Goal: Task Accomplishment & Management: Use online tool/utility

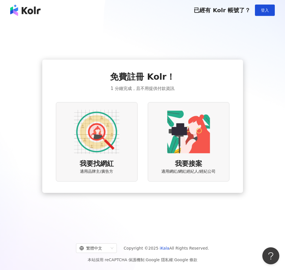
click at [110, 131] on img at bounding box center [96, 131] width 45 height 45
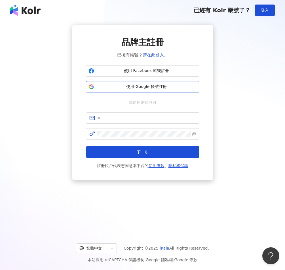
click at [165, 90] on button "使用 Google 帳號註冊" at bounding box center [143, 86] width 114 height 11
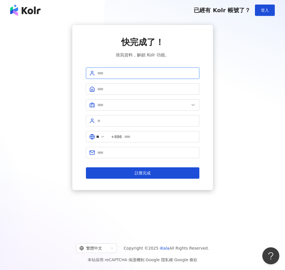
click at [123, 74] on input "text" at bounding box center [146, 73] width 99 height 6
click at [232, 94] on div "快完成了！ 填寫資料，解鎖 Kolr 功能。 ** +886 註冊完成" at bounding box center [143, 107] width 272 height 165
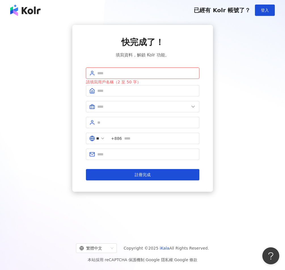
click at [104, 75] on input "text" at bounding box center [146, 73] width 99 height 6
type input "*"
click at [137, 107] on input "text" at bounding box center [143, 107] width 92 height 6
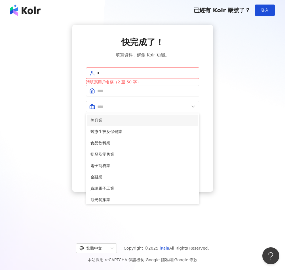
click at [123, 117] on span "美容業" at bounding box center [143, 120] width 104 height 6
type input "***"
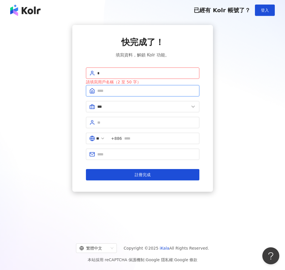
click at [120, 89] on input "text" at bounding box center [146, 91] width 99 height 6
click at [107, 73] on input "*" at bounding box center [146, 73] width 99 height 6
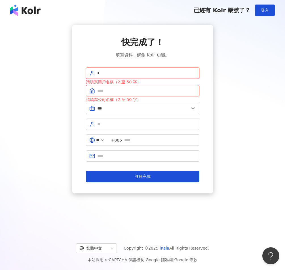
drag, startPoint x: 105, startPoint y: 73, endPoint x: 98, endPoint y: 74, distance: 6.8
click at [98, 74] on input "*" at bounding box center [146, 73] width 99 height 6
drag, startPoint x: 115, startPoint y: 72, endPoint x: 92, endPoint y: 73, distance: 23.0
click at [92, 73] on span "**" at bounding box center [143, 73] width 114 height 11
type input "**"
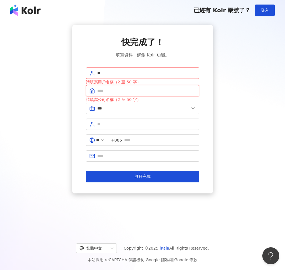
click at [110, 91] on input "text" at bounding box center [146, 91] width 99 height 6
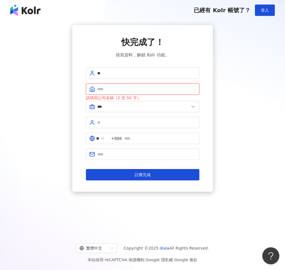
paste input "**"
type input "**"
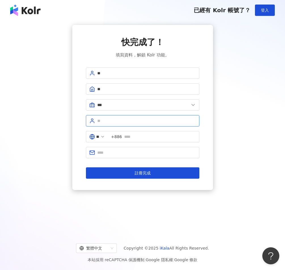
click at [112, 121] on input "text" at bounding box center [146, 121] width 99 height 6
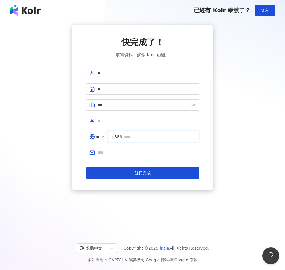
click at [131, 137] on input "text" at bounding box center [160, 137] width 72 height 6
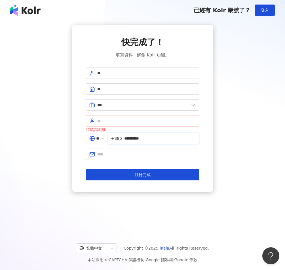
type input "**********"
click at [127, 119] on input "text" at bounding box center [146, 121] width 99 height 6
type input "**"
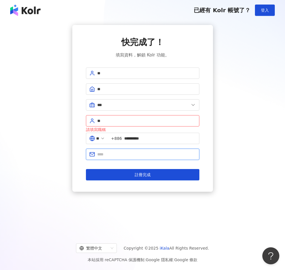
drag, startPoint x: 111, startPoint y: 155, endPoint x: 113, endPoint y: 146, distance: 9.6
click at [111, 155] on input "text" at bounding box center [146, 154] width 99 height 6
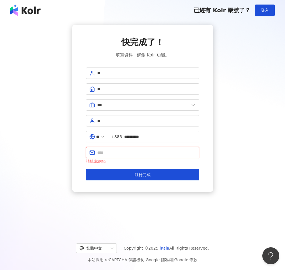
click at [127, 155] on input "text" at bounding box center [146, 153] width 99 height 6
paste input "**********"
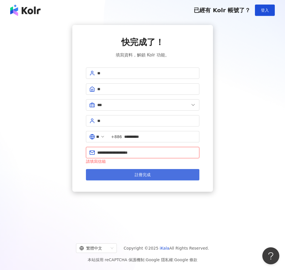
type input "**********"
click at [138, 173] on span "註冊完成" at bounding box center [143, 175] width 16 height 5
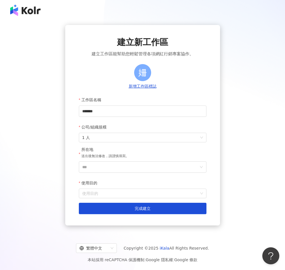
scroll to position [26, 0]
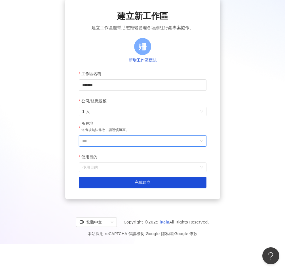
click at [190, 144] on input "***" at bounding box center [140, 141] width 116 height 11
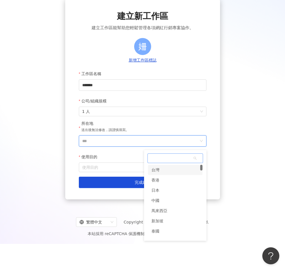
click at [162, 173] on div "台灣" at bounding box center [175, 170] width 54 height 10
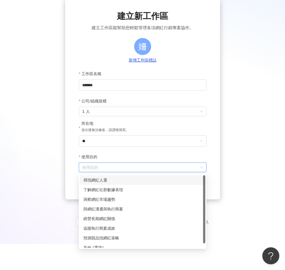
click at [141, 167] on input "使用目的" at bounding box center [142, 167] width 121 height 9
click at [131, 190] on div "了解網紅社群數據表現" at bounding box center [142, 190] width 119 height 6
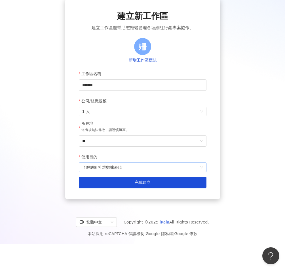
click at [137, 170] on span "了解網紅社群數據表現" at bounding box center [142, 167] width 121 height 9
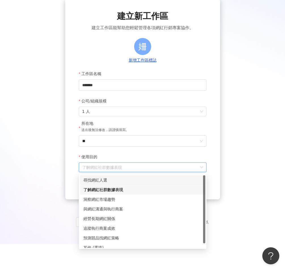
click at [130, 180] on div "尋找網紅人選" at bounding box center [142, 180] width 119 height 6
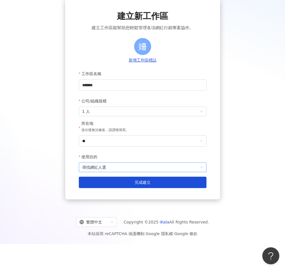
click at [139, 170] on span "尋找網紅人選" at bounding box center [142, 167] width 121 height 9
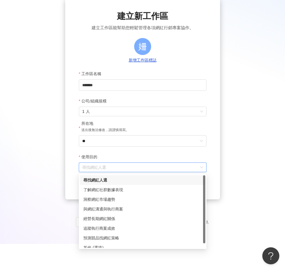
click at [133, 181] on div "尋找網紅人選" at bounding box center [142, 180] width 119 height 6
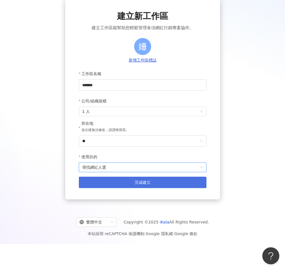
click at [134, 187] on button "完成建立" at bounding box center [143, 182] width 128 height 11
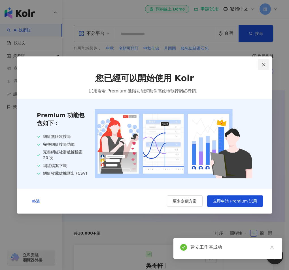
click at [265, 63] on icon "close" at bounding box center [264, 64] width 5 height 5
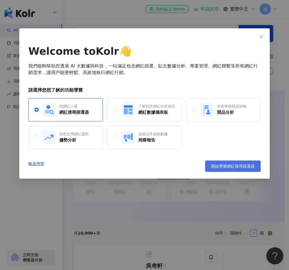
click at [220, 165] on span "開始導覽網紅搜尋篩選器" at bounding box center [233, 166] width 44 height 5
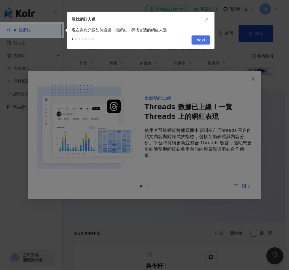
click at [199, 39] on span "Next" at bounding box center [200, 40] width 9 height 9
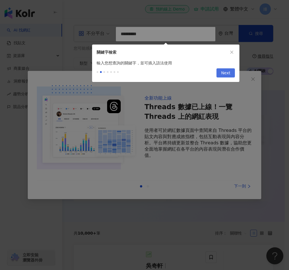
type input "*********"
click at [227, 77] on span "Next" at bounding box center [225, 73] width 9 height 9
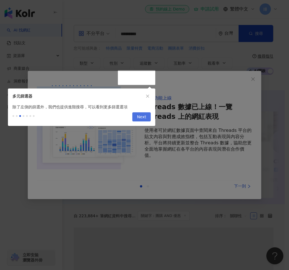
click at [146, 116] on span "Next" at bounding box center [141, 117] width 9 height 9
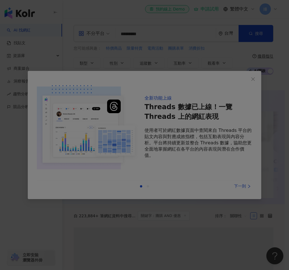
click at [255, 76] on div at bounding box center [144, 135] width 289 height 270
click at [236, 187] on div at bounding box center [144, 135] width 289 height 270
click at [257, 79] on div at bounding box center [144, 135] width 289 height 270
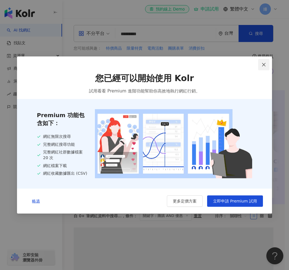
click at [266, 65] on icon "close" at bounding box center [264, 64] width 5 height 5
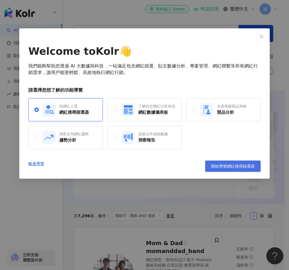
click at [231, 165] on span "開始導覽網紅搜尋篩選器" at bounding box center [233, 166] width 44 height 5
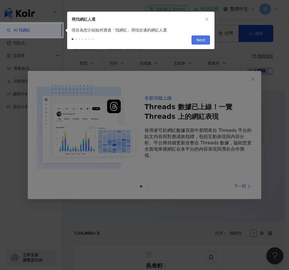
click at [202, 37] on span "Next" at bounding box center [200, 40] width 9 height 9
type input "*********"
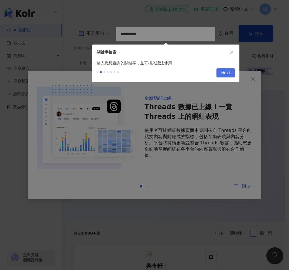
click at [226, 75] on span "Next" at bounding box center [225, 73] width 9 height 9
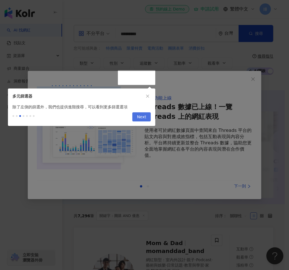
click at [148, 118] on button "Next" at bounding box center [142, 116] width 18 height 9
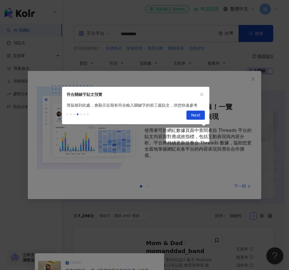
click at [196, 117] on span "Next" at bounding box center [195, 115] width 9 height 9
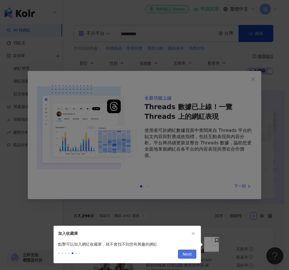
click at [194, 254] on button "Next" at bounding box center [187, 254] width 18 height 9
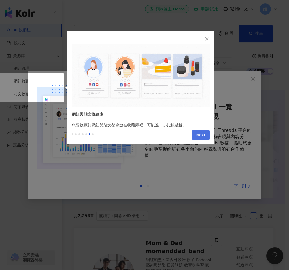
click at [195, 132] on button "Next" at bounding box center [201, 135] width 18 height 9
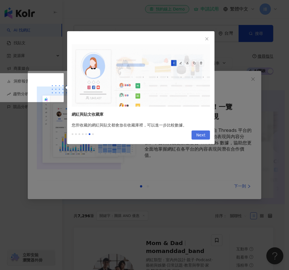
click at [205, 136] on span "Next" at bounding box center [200, 135] width 9 height 9
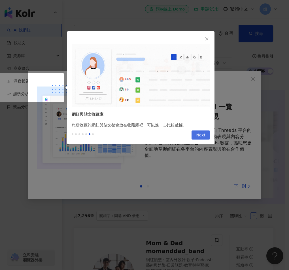
click at [204, 135] on span "Next" at bounding box center [200, 135] width 9 height 9
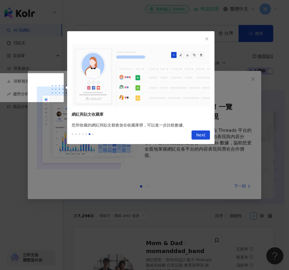
click at [207, 38] on icon "close" at bounding box center [207, 39] width 4 height 4
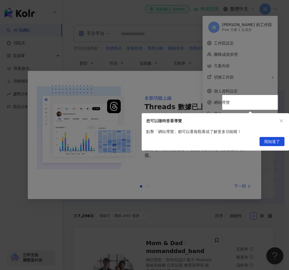
click at [276, 142] on span "我知道了" at bounding box center [272, 141] width 16 height 9
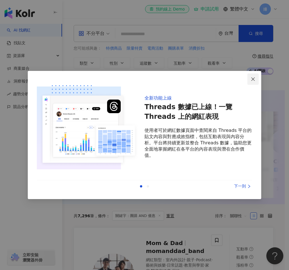
click at [254, 77] on icon "close" at bounding box center [253, 79] width 5 height 5
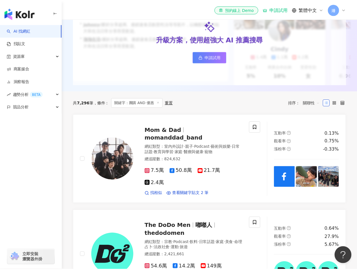
scroll to position [114, 0]
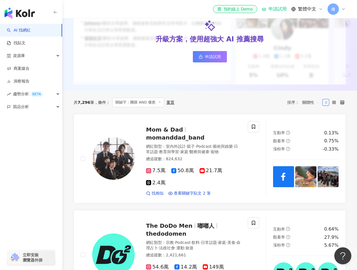
click at [135, 107] on span "關鍵字：團購 AND 優惠" at bounding box center [138, 103] width 52 height 10
click at [24, 57] on span "資源庫" at bounding box center [19, 55] width 12 height 13
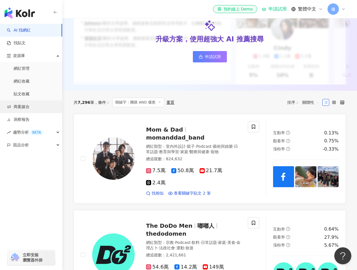
click at [20, 108] on link "商案媒合" at bounding box center [18, 107] width 23 height 6
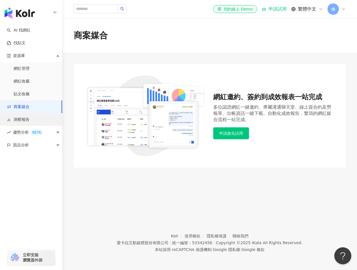
click at [24, 117] on link "洞察報告" at bounding box center [18, 120] width 23 height 6
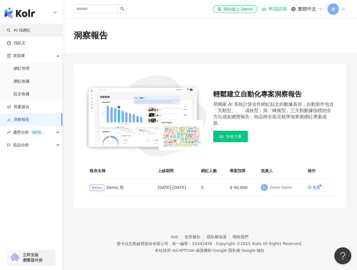
click at [28, 33] on link "AI 找網紅" at bounding box center [19, 31] width 24 height 6
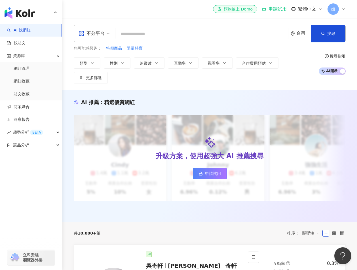
click at [104, 36] on div "不分平台" at bounding box center [92, 33] width 26 height 9
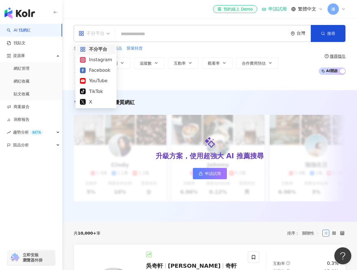
click at [102, 49] on div "不分平台" at bounding box center [96, 49] width 32 height 7
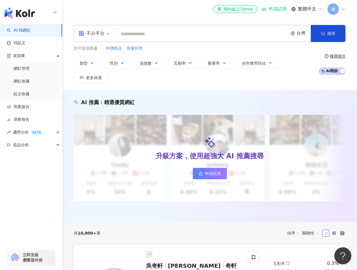
click at [147, 34] on input "search" at bounding box center [202, 34] width 168 height 11
click at [188, 64] on button "互動率" at bounding box center [183, 62] width 31 height 11
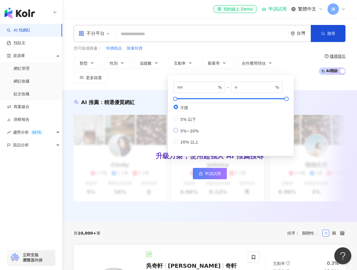
type input "*"
type input "**"
click at [85, 64] on span "類型" at bounding box center [84, 63] width 8 height 5
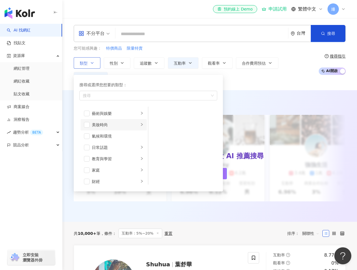
click at [104, 125] on div "美妝時尚" at bounding box center [115, 125] width 47 height 6
click at [178, 115] on div "保養" at bounding box center [187, 113] width 52 height 6
click at [169, 148] on div "彩妝" at bounding box center [187, 147] width 52 height 6
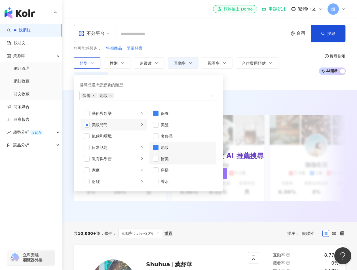
click at [164, 156] on div "醫美" at bounding box center [187, 159] width 52 height 6
click at [164, 121] on li "美髮" at bounding box center [183, 124] width 67 height 11
click at [159, 136] on li "奢侈品" at bounding box center [183, 136] width 67 height 11
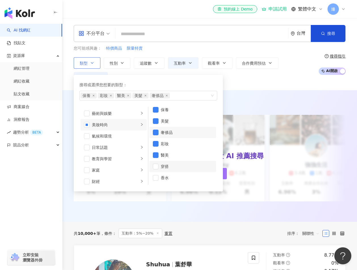
click at [163, 166] on div "穿搭" at bounding box center [187, 166] width 52 height 6
click at [160, 179] on li "香水" at bounding box center [183, 177] width 67 height 11
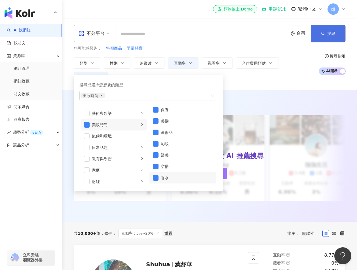
click at [285, 30] on button "搜尋" at bounding box center [328, 33] width 35 height 17
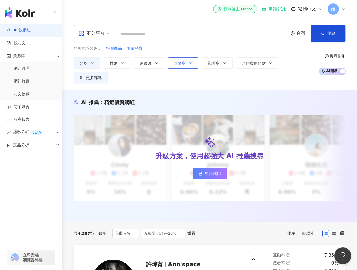
click at [187, 65] on button "互動率" at bounding box center [183, 62] width 31 height 11
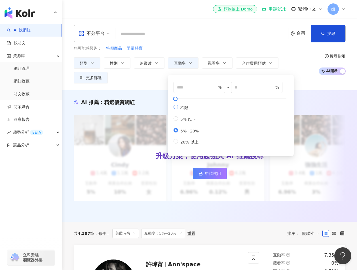
click at [175, 111] on label "不限" at bounding box center [188, 108] width 28 height 6
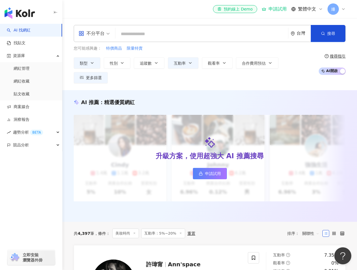
click at [285, 73] on div "類型 性別 追蹤數 互動率 觀看率 合作費用預估 更多篩選 % - % 不限 5% 以下 5%~20% 20% 以上" at bounding box center [195, 70] width 242 height 26
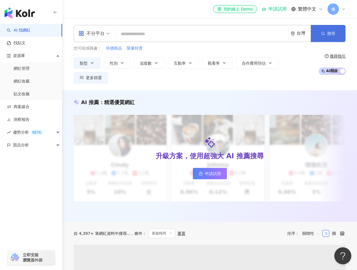
click at [285, 37] on button "搜尋" at bounding box center [328, 33] width 35 height 17
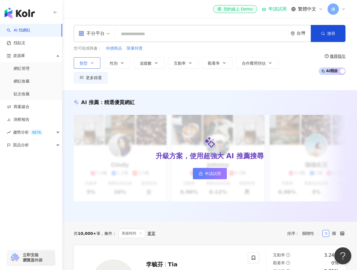
click at [89, 65] on button "類型" at bounding box center [87, 62] width 27 height 11
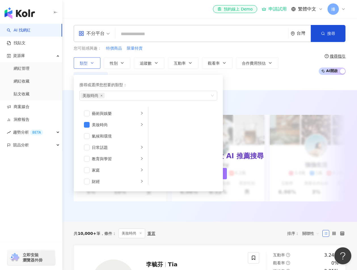
click at [171, 73] on div "搜尋或選擇您想要的類型： 美妝時尚 藝術與娛樂 美妝時尚 氣候和環境 日常話題 教育與學習 家庭 財經 美食 命理占卜 遊戲 法政社會 生活風格 影視娛樂 醫…" at bounding box center [146, 131] width 145 height 119
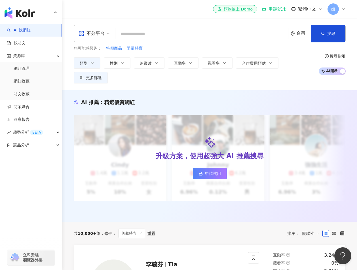
click at [282, 78] on div "類型 搜尋或選擇您想要的類型： 美妝時尚 藝術與娛樂 美妝時尚 氣候和環境 日常話題 教育與學習 家庭 財經 美食 命理占卜 遊戲 法政社會 生活風格 影視娛…" at bounding box center [195, 70] width 242 height 26
click at [158, 64] on icon "button" at bounding box center [156, 63] width 5 height 5
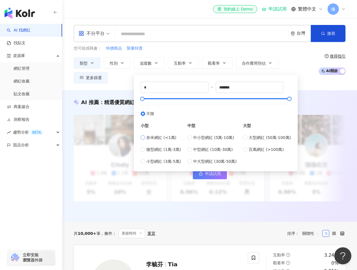
click at [154, 140] on span "奈米網紅 (<1萬)" at bounding box center [161, 138] width 30 height 6
type input "****"
click at [207, 141] on div "中小型網紅 (5萬-10萬) 中型網紅 (10萬-30萬) 中大型網紅 (30萬-50萬)" at bounding box center [212, 150] width 49 height 30
click at [207, 138] on span "中小型網紅 (5萬-10萬)" at bounding box center [213, 138] width 41 height 6
type input "*****"
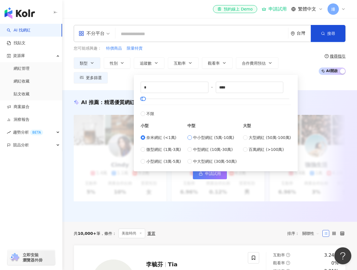
type input "*****"
click at [285, 36] on button "搜尋" at bounding box center [328, 33] width 35 height 17
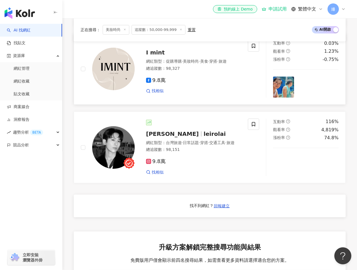
scroll to position [341, 0]
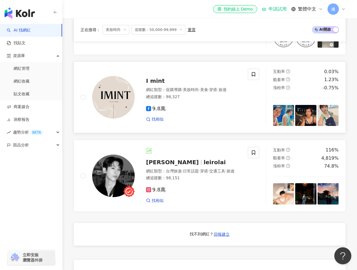
click at [155, 83] on span "I mint" at bounding box center [155, 80] width 19 height 7
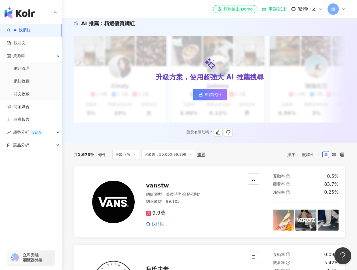
scroll to position [0, 0]
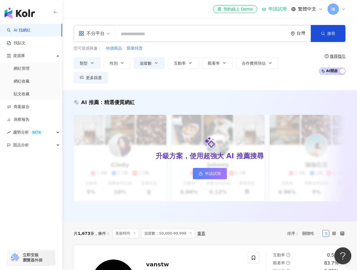
click at [104, 33] on div "不分平台" at bounding box center [92, 33] width 26 height 9
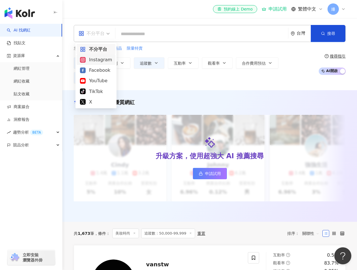
click at [106, 59] on div "Instagram" at bounding box center [96, 59] width 32 height 7
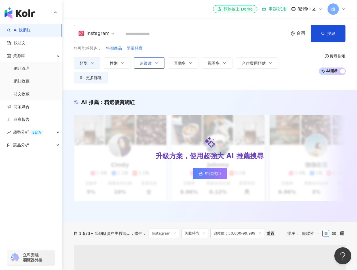
click at [152, 61] on button "追蹤數" at bounding box center [149, 62] width 31 height 11
click at [285, 60] on div "類型 性別 追蹤數 互動率 觀看率 合作費用預估 更多篩選 % - % 不限 5% 以下 5%~20% 20% 以上 ***** - ***** 不限 小型 …" at bounding box center [195, 70] width 242 height 26
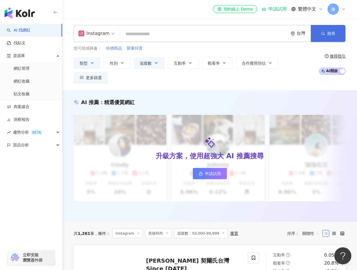
click at [285, 37] on button "搜尋" at bounding box center [328, 33] width 35 height 17
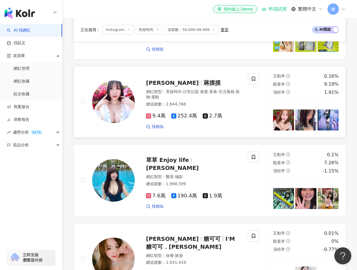
scroll to position [284, 0]
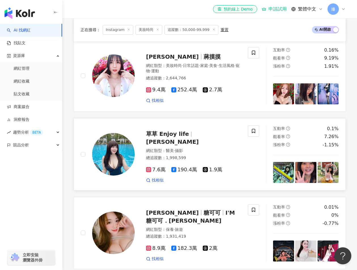
click at [199, 144] on span "[PERSON_NAME]" at bounding box center [172, 141] width 53 height 7
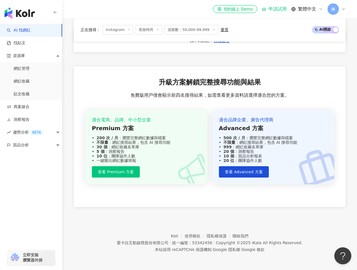
scroll to position [425, 0]
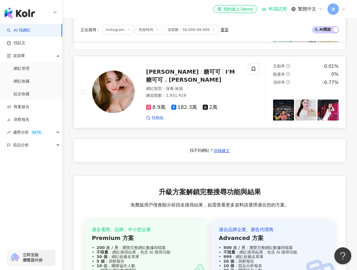
click at [207, 81] on span "I'M 糖可可．[PERSON_NAME]" at bounding box center [190, 75] width 89 height 15
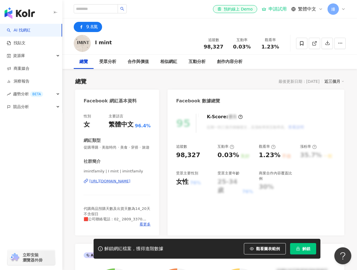
click at [123, 184] on div "https://www.facebook.com/325509757537062" at bounding box center [109, 181] width 41 height 5
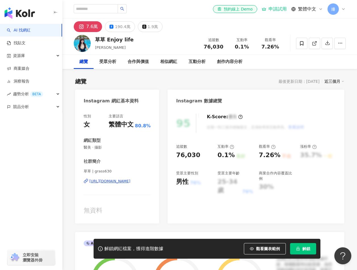
click at [131, 182] on div "https://www.instagram.com/grass630/" at bounding box center [109, 181] width 41 height 5
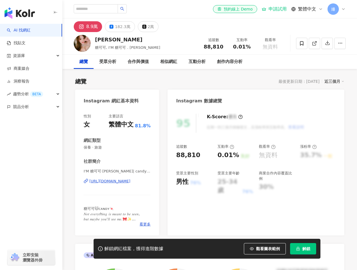
click at [131, 181] on div "https://www.instagram.com/candyo3o5/" at bounding box center [109, 181] width 41 height 5
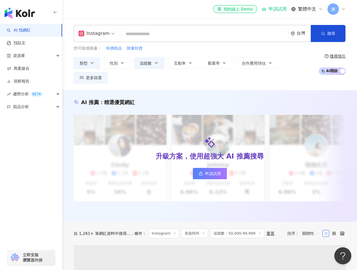
click at [136, 78] on div "類型 性別 追蹤數 互動率 觀看率 合作費用預估 更多篩選" at bounding box center [195, 70] width 242 height 26
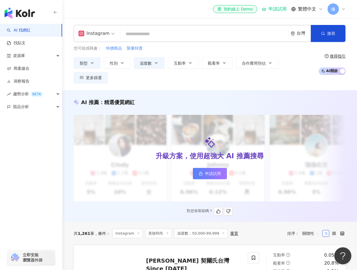
scroll to position [28, 0]
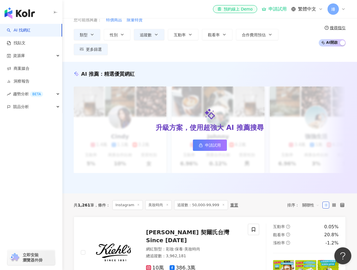
click at [208, 210] on span "追蹤數：50,000-99,999" at bounding box center [201, 205] width 54 height 10
click at [230, 207] on div "重置" at bounding box center [234, 205] width 8 height 5
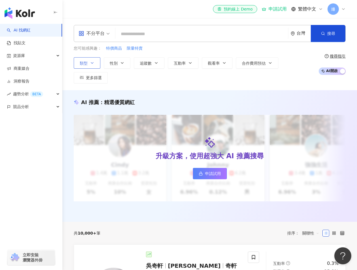
click at [94, 66] on button "類型" at bounding box center [87, 62] width 27 height 11
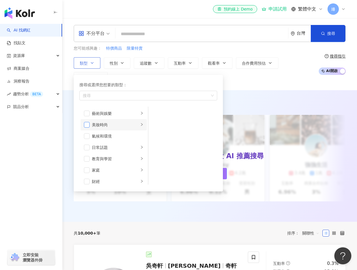
click at [87, 125] on span "button" at bounding box center [87, 125] width 6 height 6
click at [131, 124] on div "美妝時尚" at bounding box center [115, 125] width 47 height 6
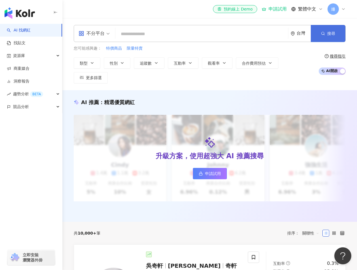
click at [333, 37] on button "搜尋" at bounding box center [328, 33] width 35 height 17
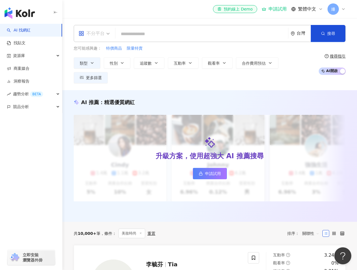
click at [103, 35] on div "不分平台" at bounding box center [92, 33] width 26 height 9
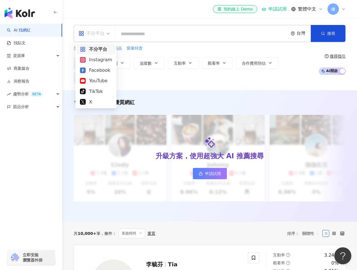
click at [168, 54] on div "您可能感興趣： 特價商品 限量特賣 類型 性別 追蹤數 互動率 觀看率 合作費用預估 更多篩選" at bounding box center [195, 64] width 242 height 38
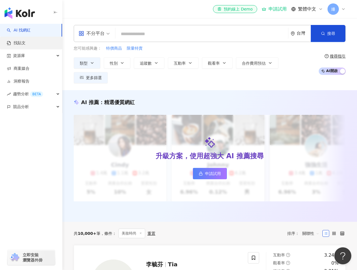
click at [26, 44] on link "找貼文" at bounding box center [16, 43] width 19 height 6
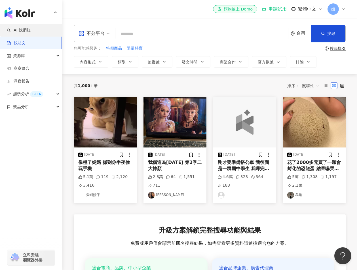
click at [31, 29] on link "AI 找網紅" at bounding box center [19, 31] width 24 height 6
